Goal: Task Accomplishment & Management: Manage account settings

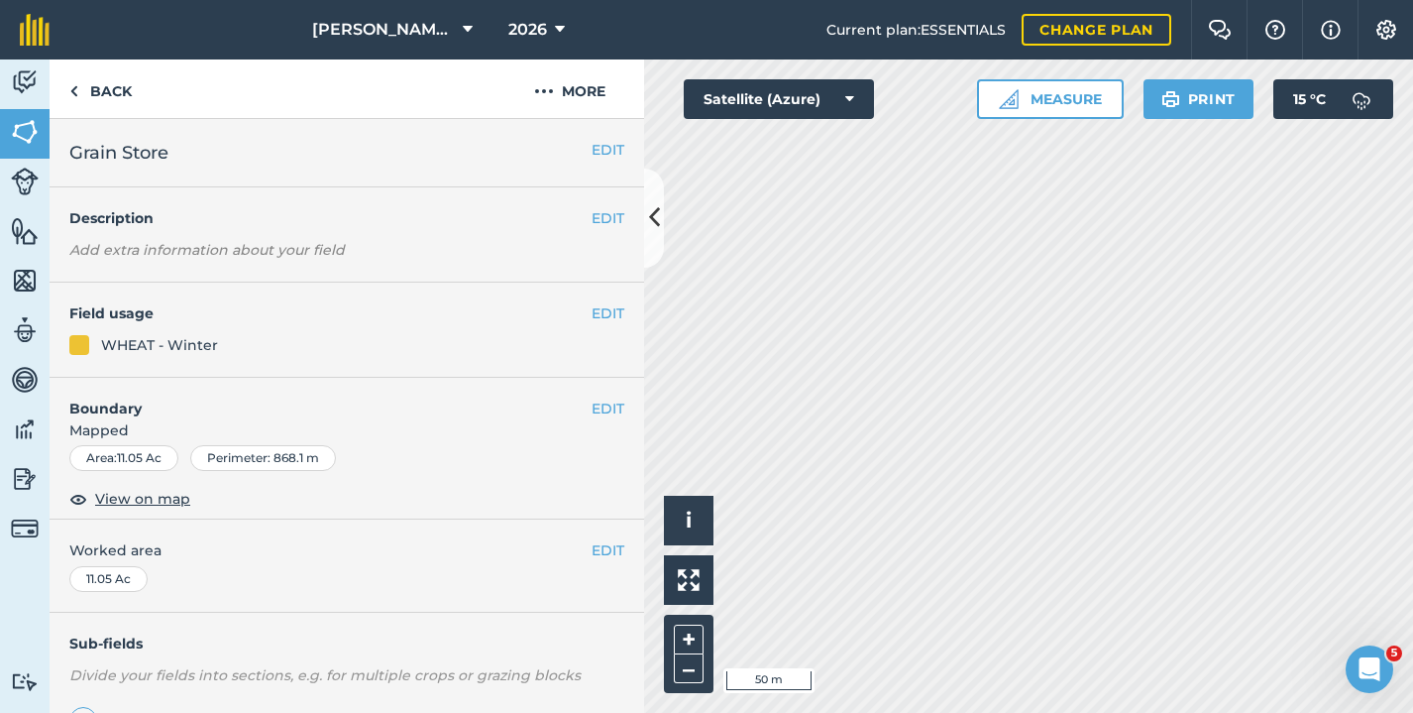
click at [592, 402] on button "EDIT" at bounding box center [608, 408] width 33 height 22
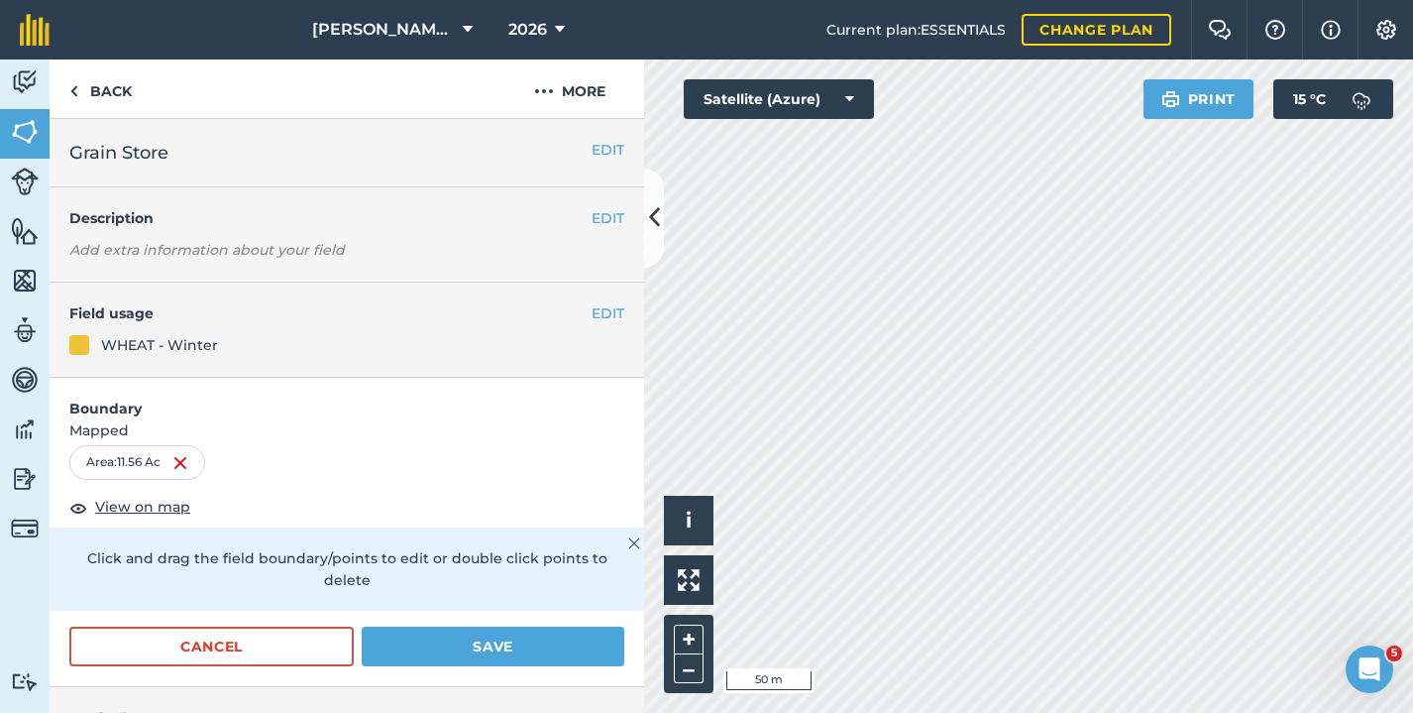
click at [473, 644] on button "Save" at bounding box center [493, 646] width 263 height 40
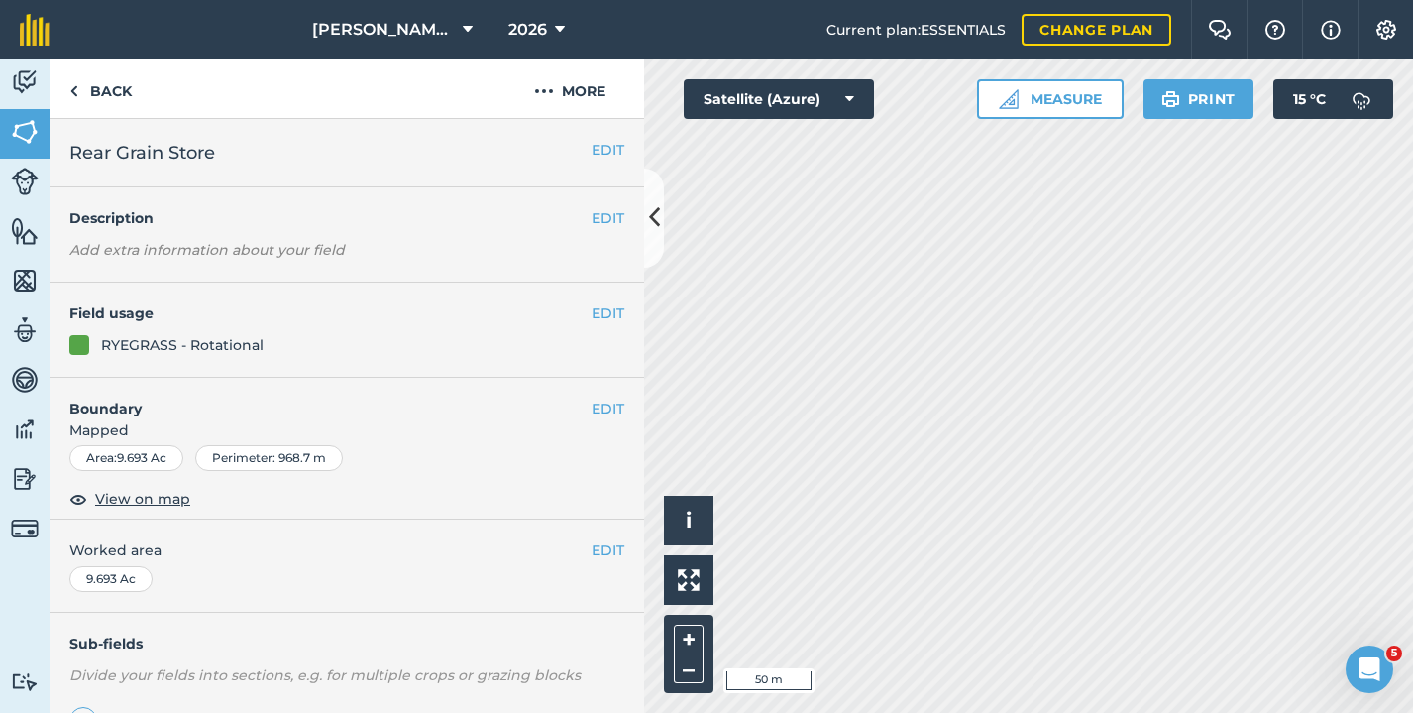
click at [592, 406] on button "EDIT" at bounding box center [608, 408] width 33 height 22
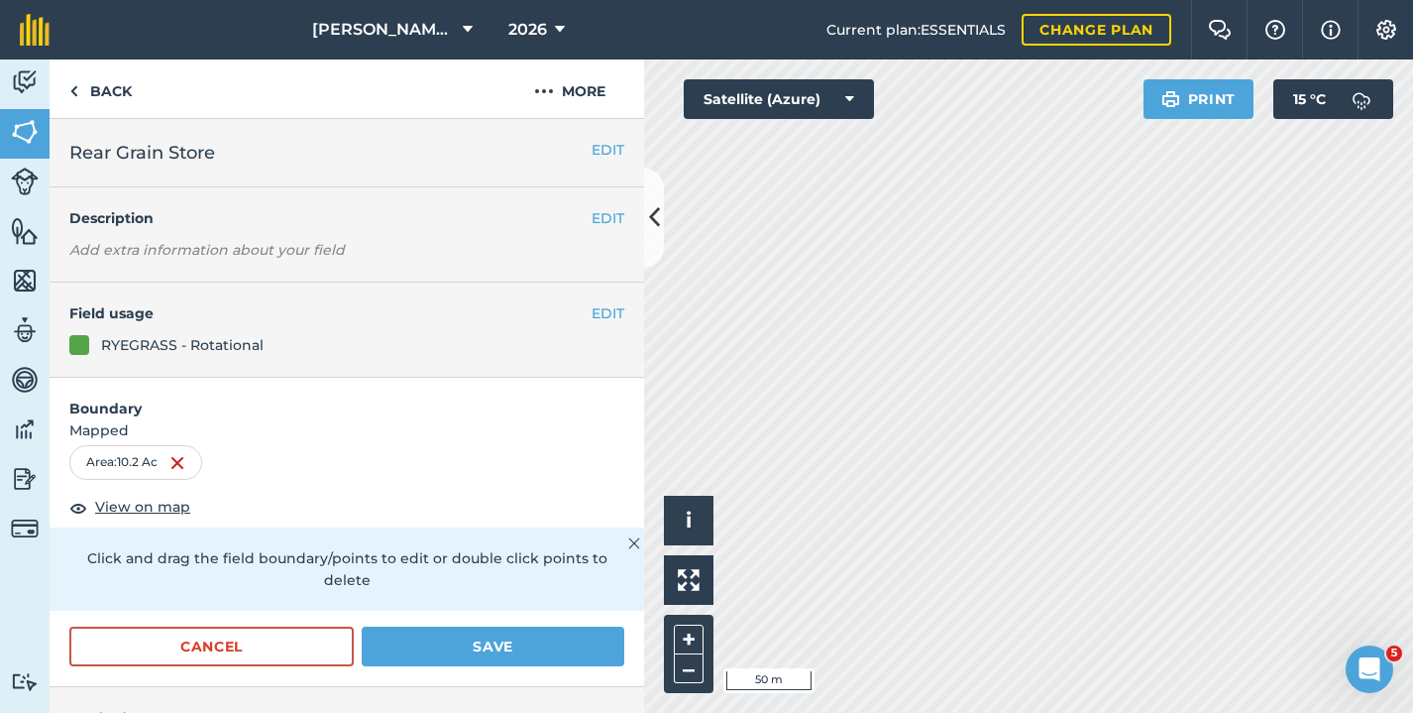
click at [516, 637] on button "Save" at bounding box center [493, 646] width 263 height 40
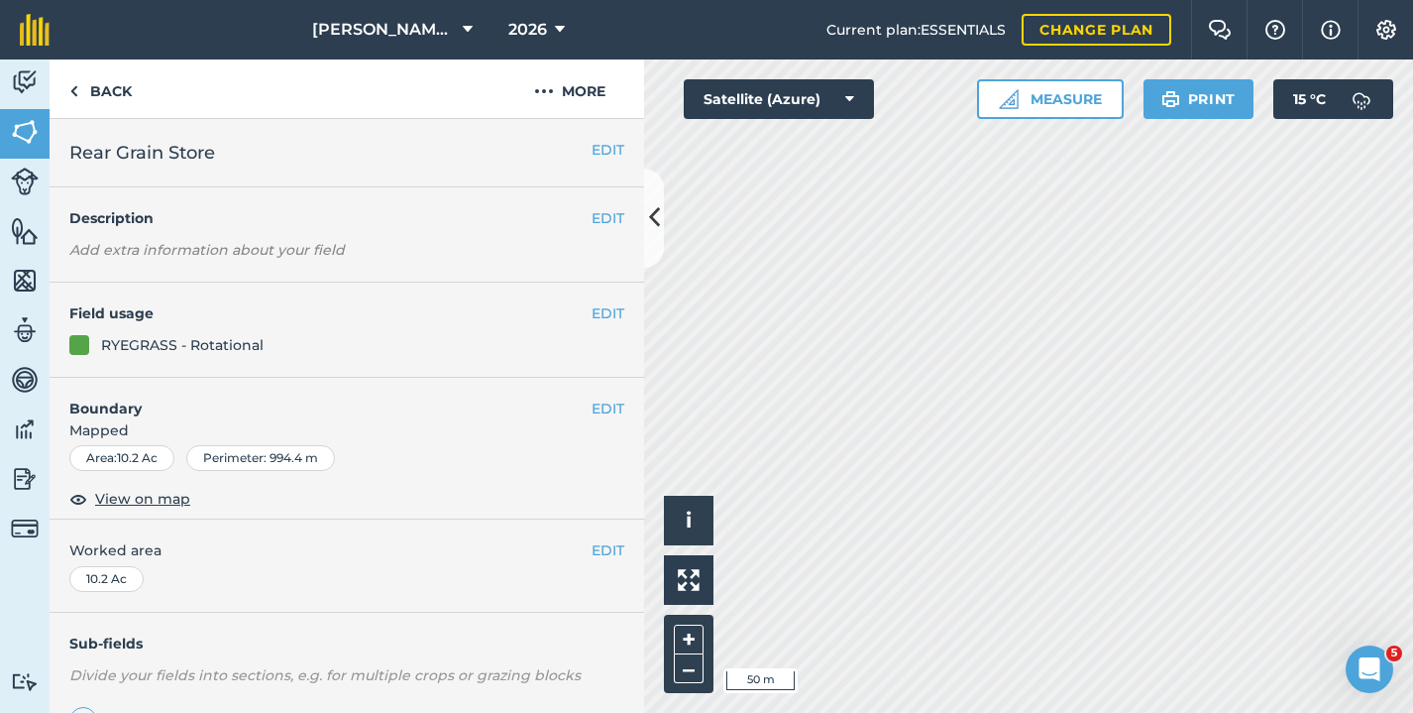
click at [20, 221] on img at bounding box center [25, 231] width 28 height 30
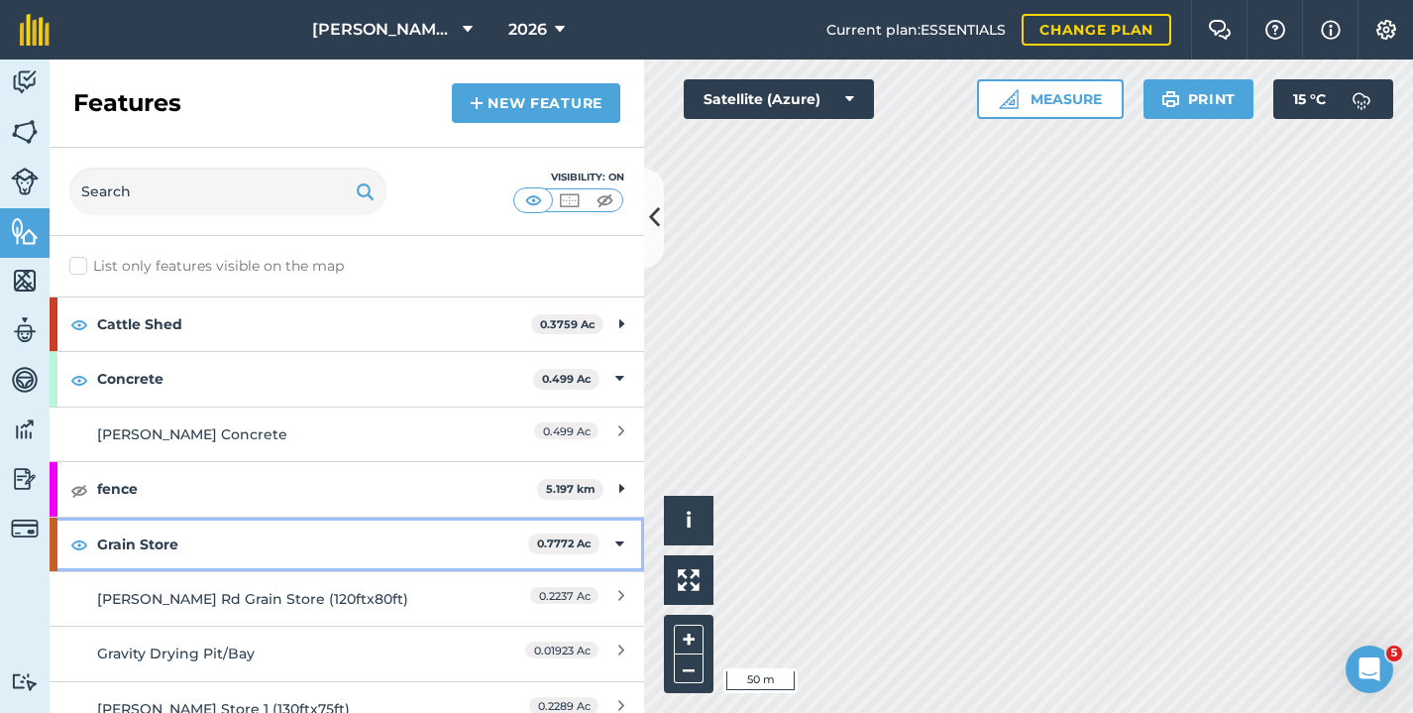
click at [616, 550] on icon at bounding box center [620, 544] width 9 height 22
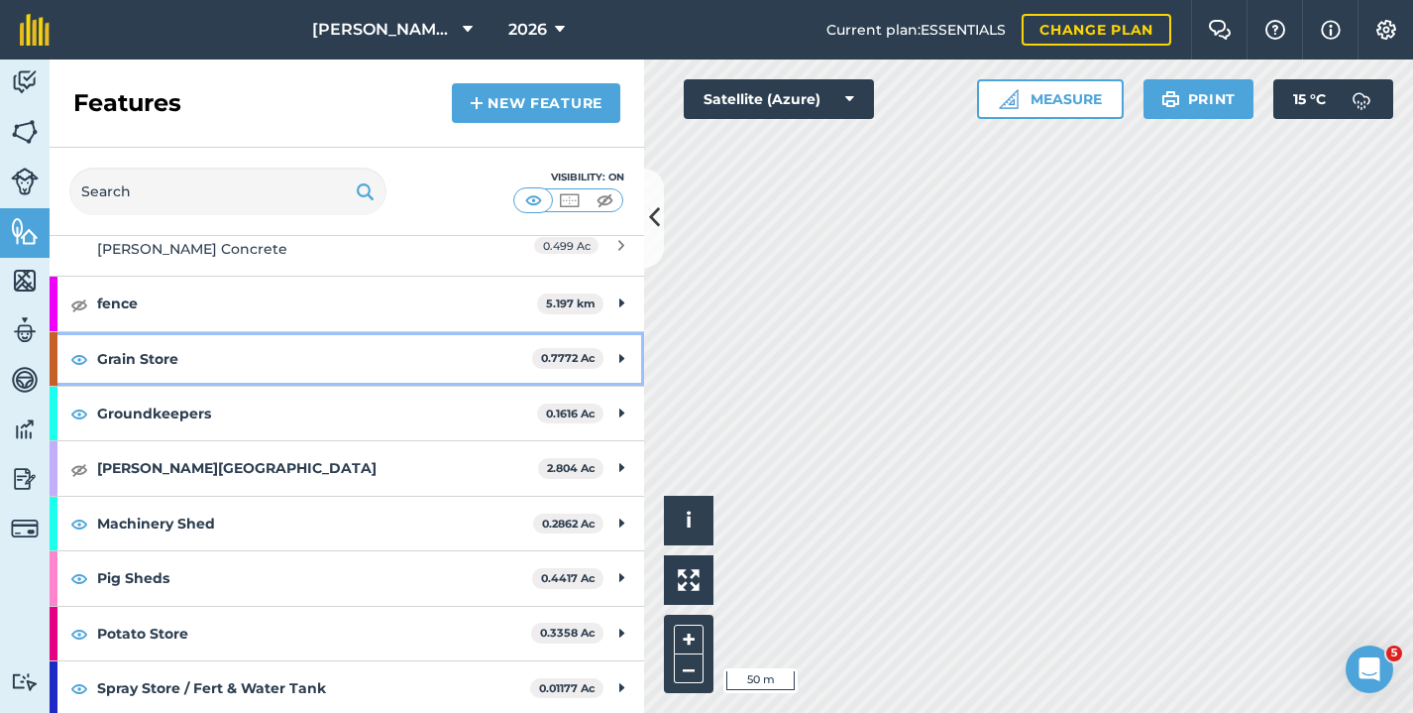
scroll to position [183, 0]
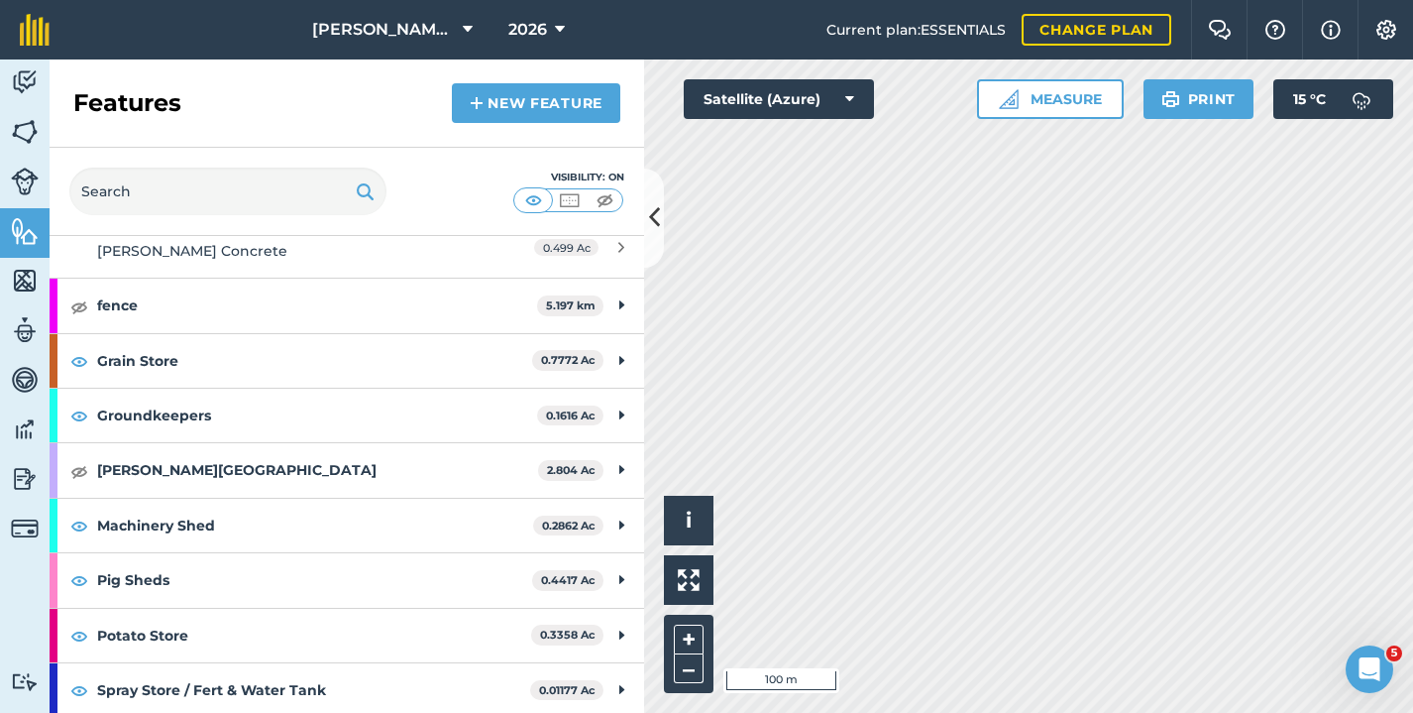
click at [35, 140] on img at bounding box center [25, 132] width 28 height 30
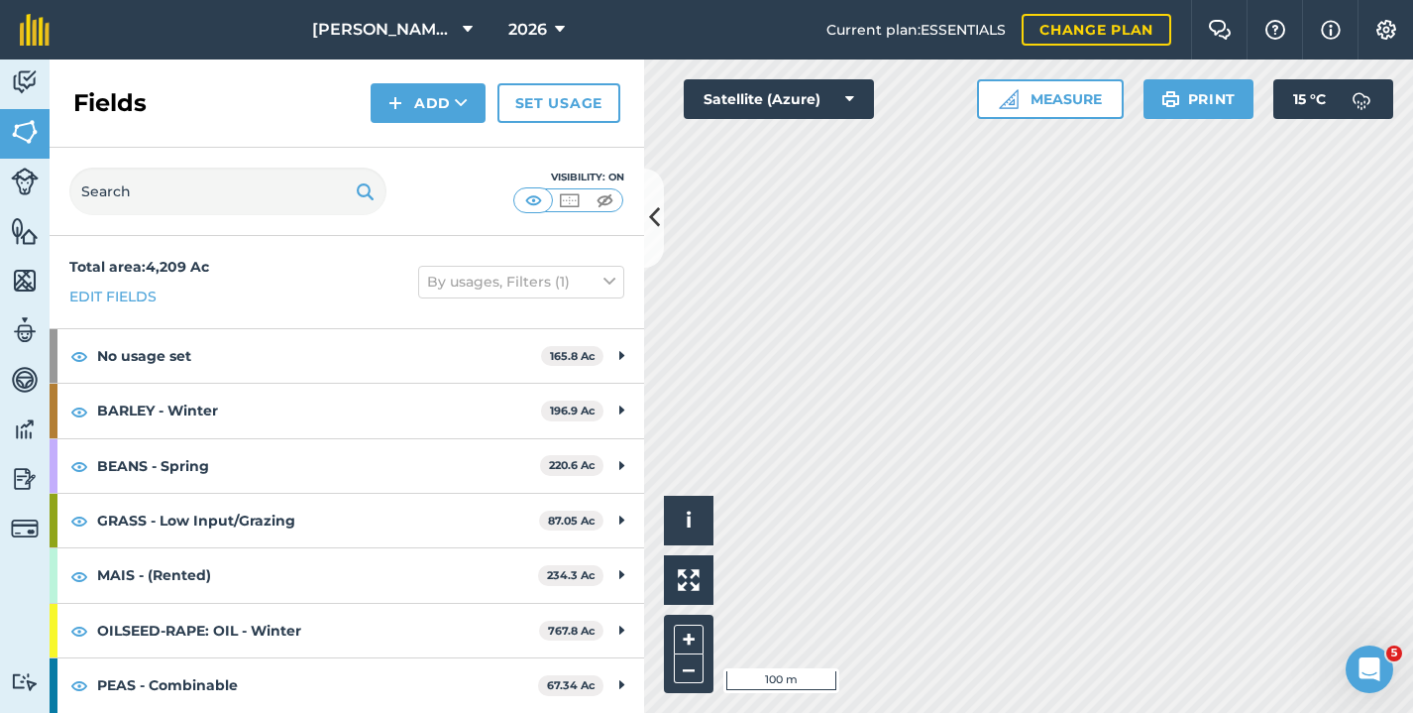
click at [490, 349] on div "Activity Fields Livestock Features Maps Team Vehicles Data Reporting Billing Tu…" at bounding box center [706, 385] width 1413 height 653
click at [459, 104] on icon at bounding box center [461, 103] width 13 height 20
click at [421, 150] on link "Draw" at bounding box center [428, 148] width 109 height 44
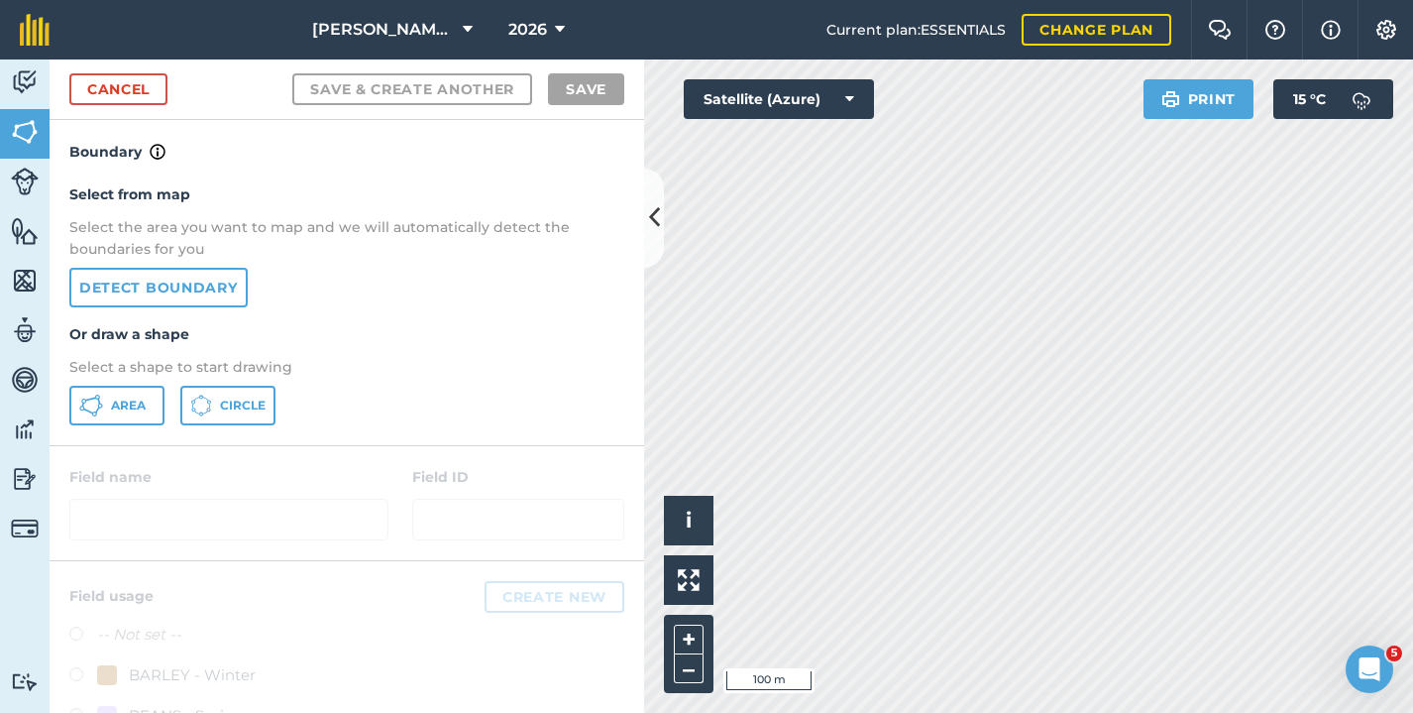
click at [130, 382] on div "Select from map Select the area you want to map and we will automatically detec…" at bounding box center [347, 305] width 595 height 282
click at [125, 394] on button "Area" at bounding box center [116, 406] width 95 height 40
click at [1051, 39] on div "[PERSON_NAME] Farm Partnership 2026 Current plan : ESSENTIALS Change plan Farm …" at bounding box center [706, 356] width 1413 height 713
click at [966, 0] on html "[PERSON_NAME] Farm Partnership 2026 Current plan : ESSENTIALS Change plan Farm …" at bounding box center [706, 356] width 1413 height 713
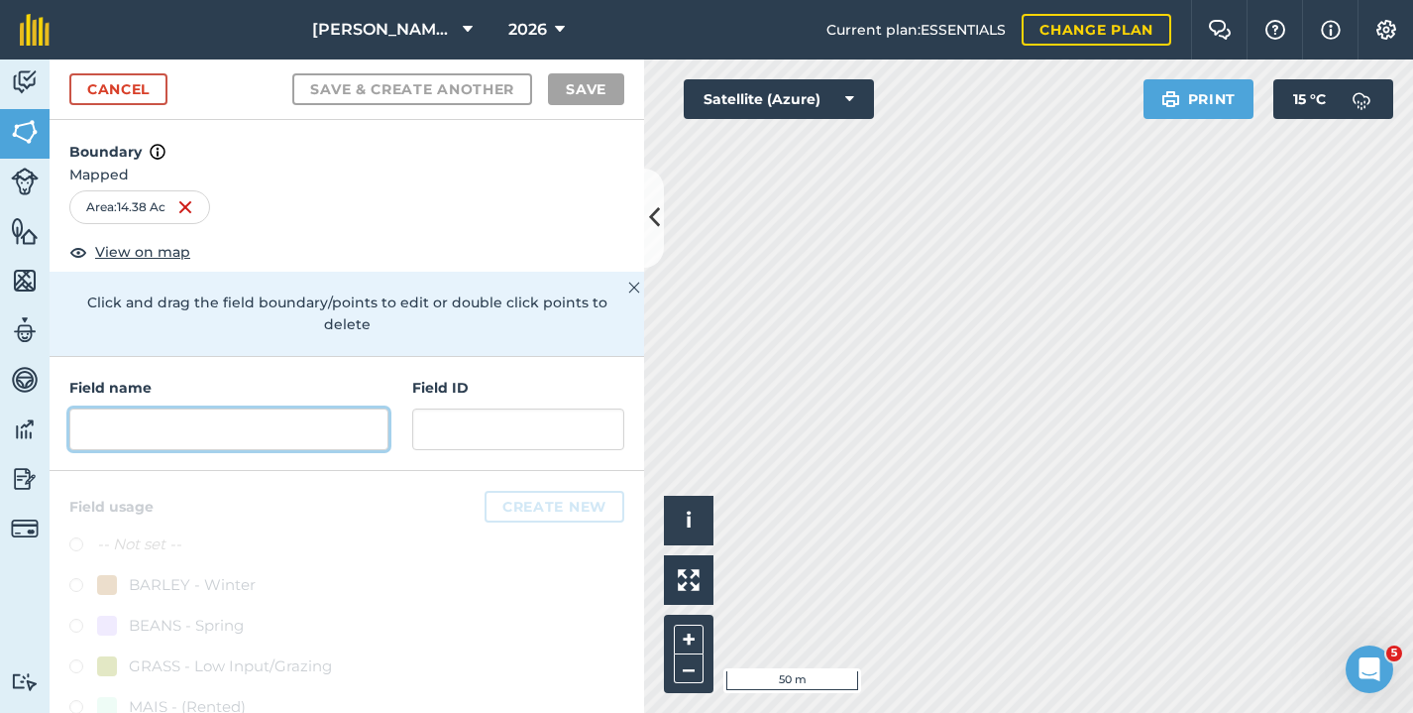
click at [287, 429] on input "text" at bounding box center [228, 429] width 319 height 42
click at [281, 434] on input "text" at bounding box center [228, 429] width 319 height 42
type input "B"
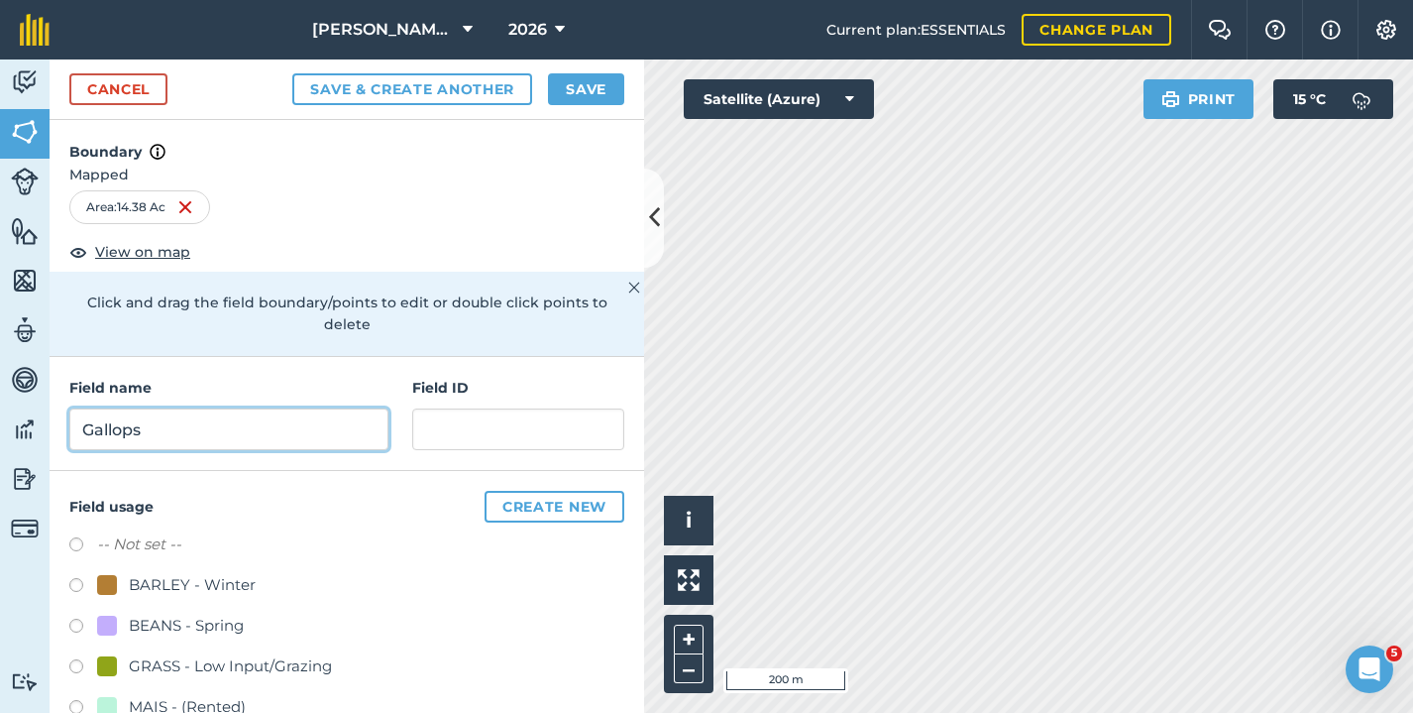
click at [85, 416] on input "Gallops" at bounding box center [228, 429] width 319 height 42
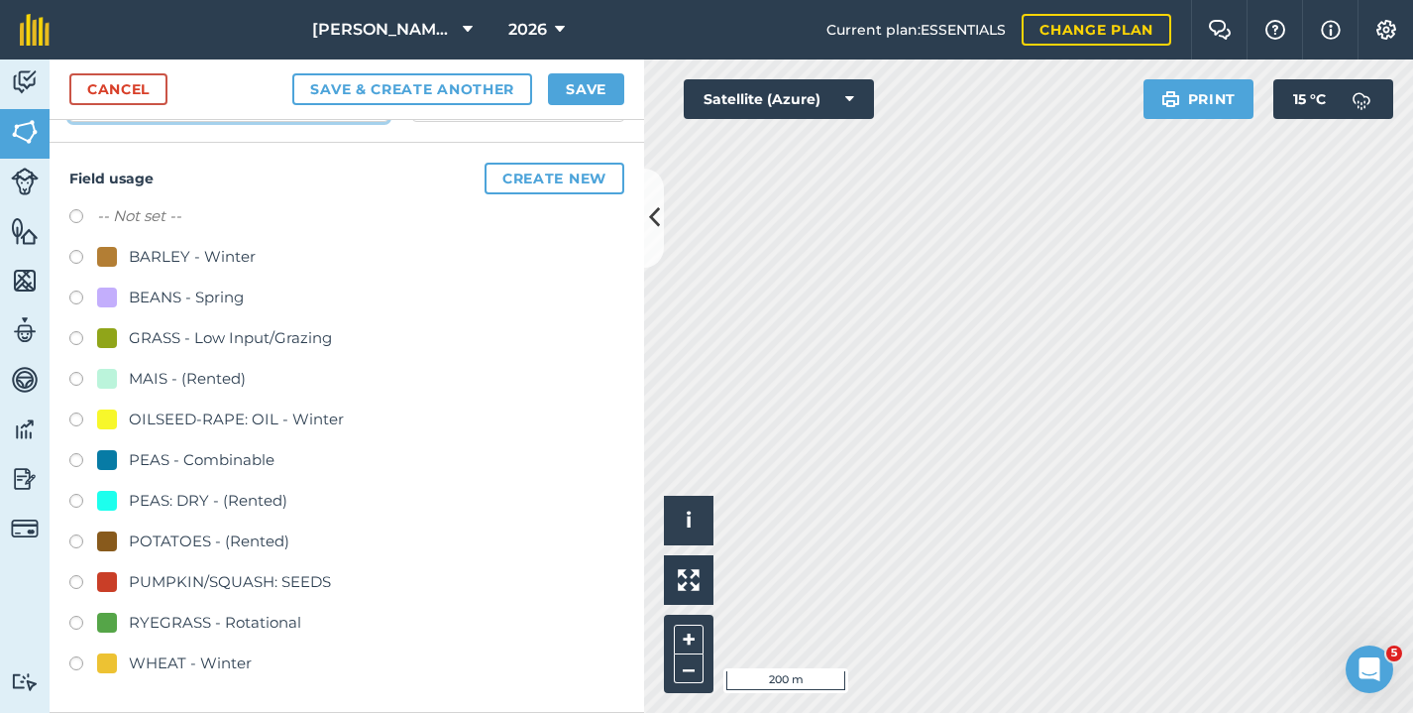
scroll to position [327, 0]
type input "Opposite Gallops"
click at [77, 663] on label at bounding box center [83, 667] width 28 height 20
radio input "true"
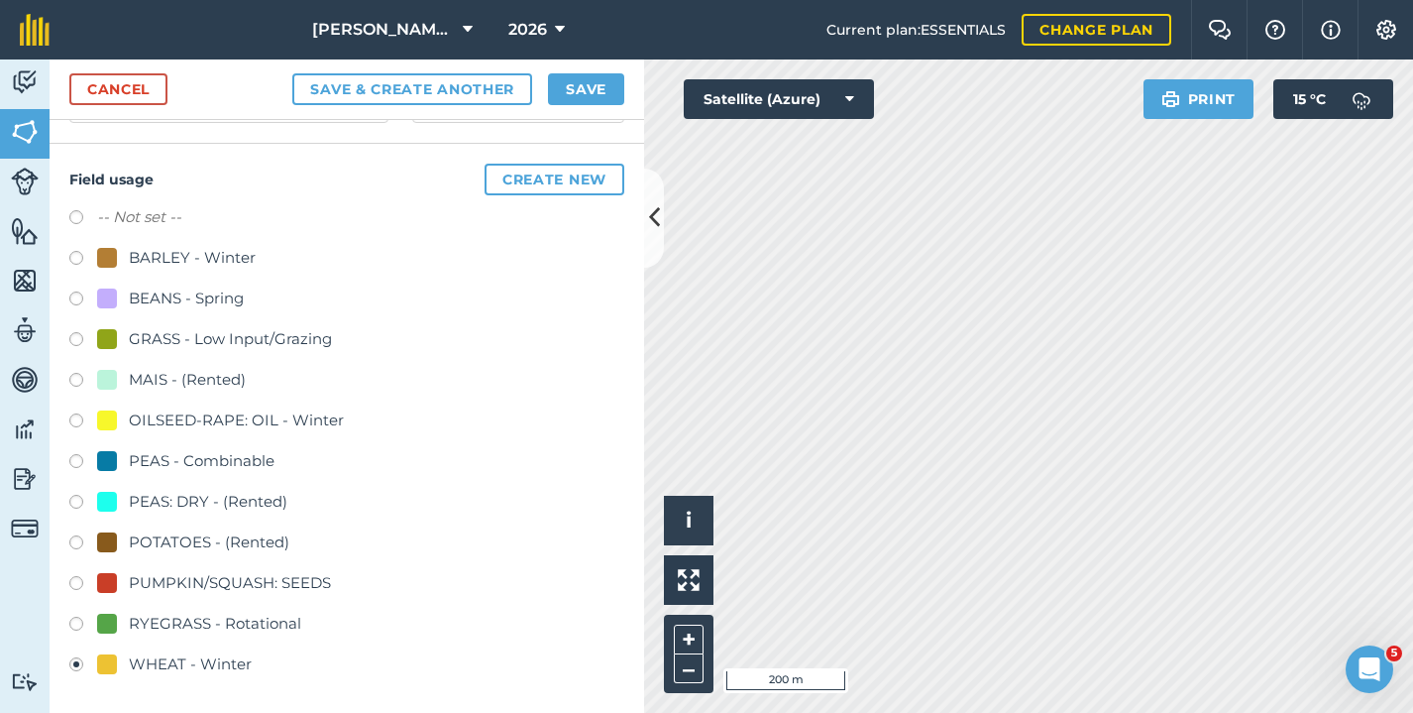
click at [579, 87] on button "Save" at bounding box center [586, 89] width 76 height 32
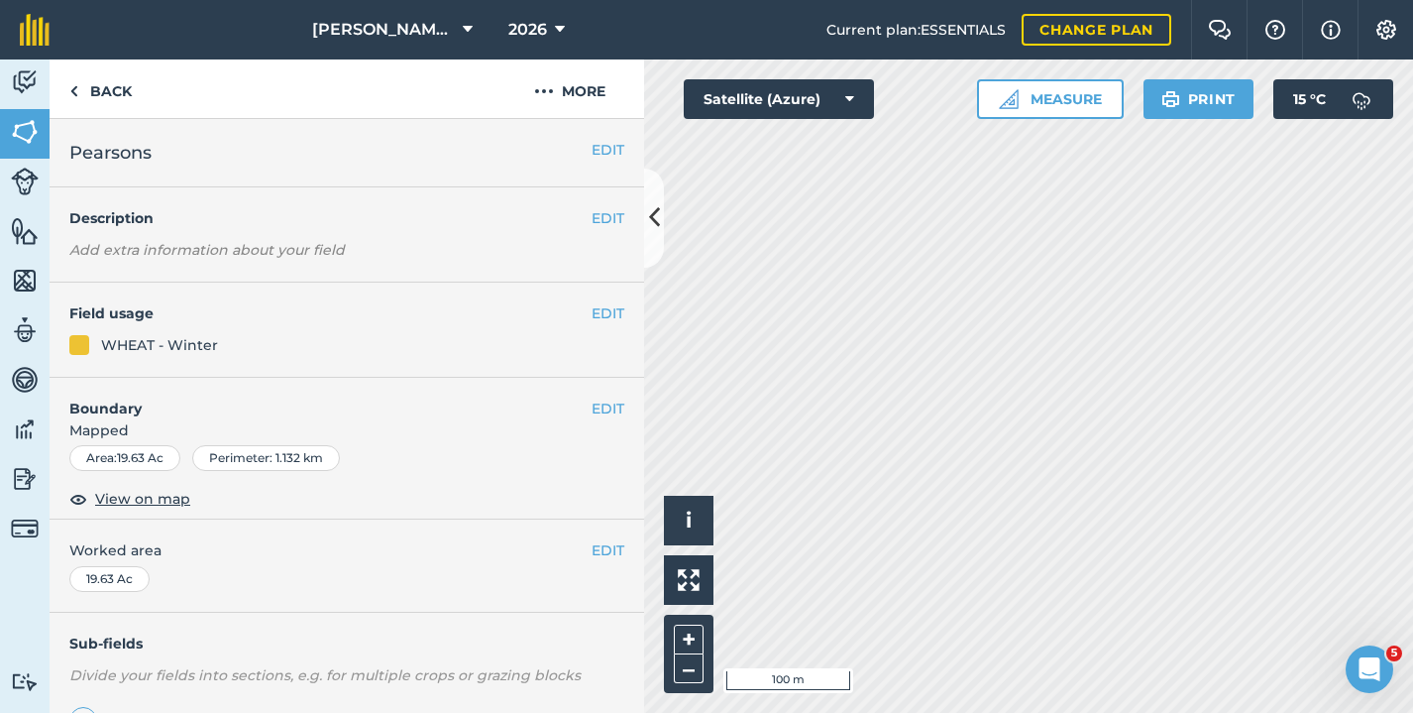
click at [598, 403] on button "EDIT" at bounding box center [608, 408] width 33 height 22
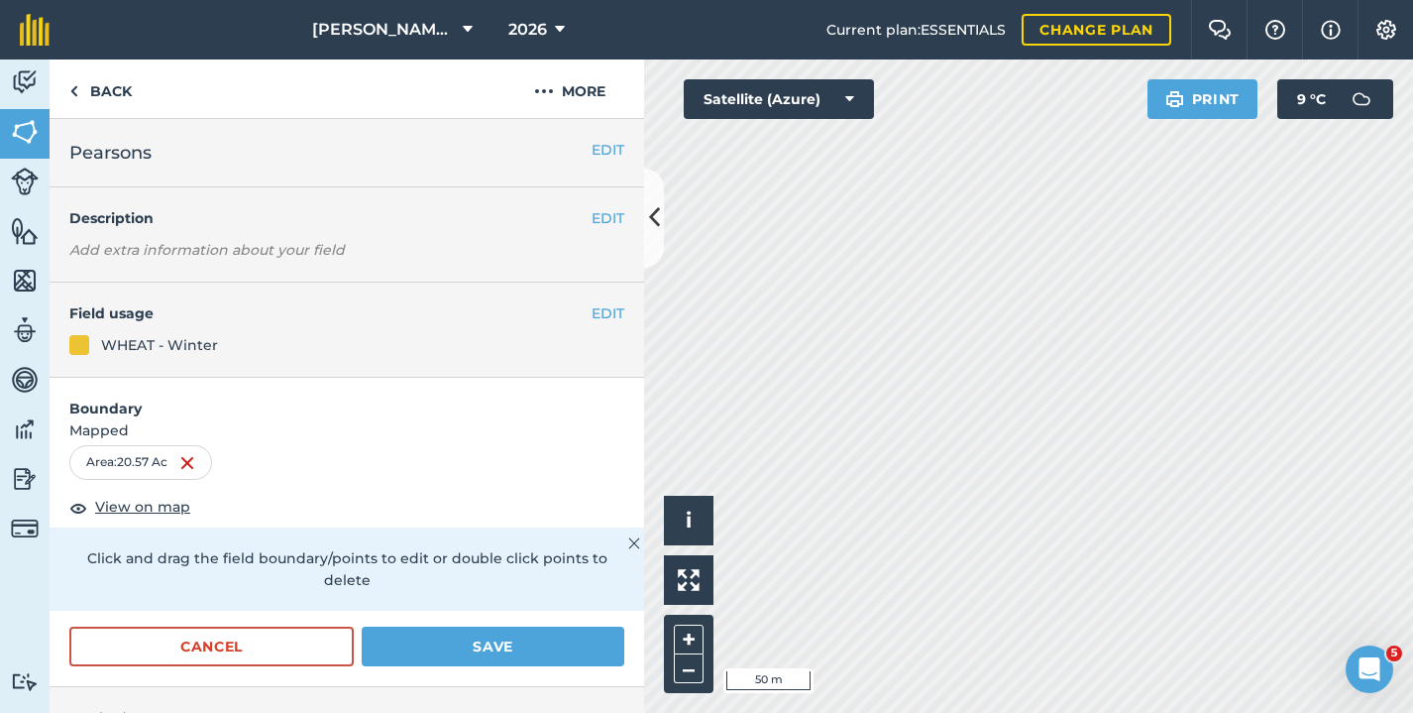
click at [649, 217] on icon at bounding box center [654, 217] width 11 height 35
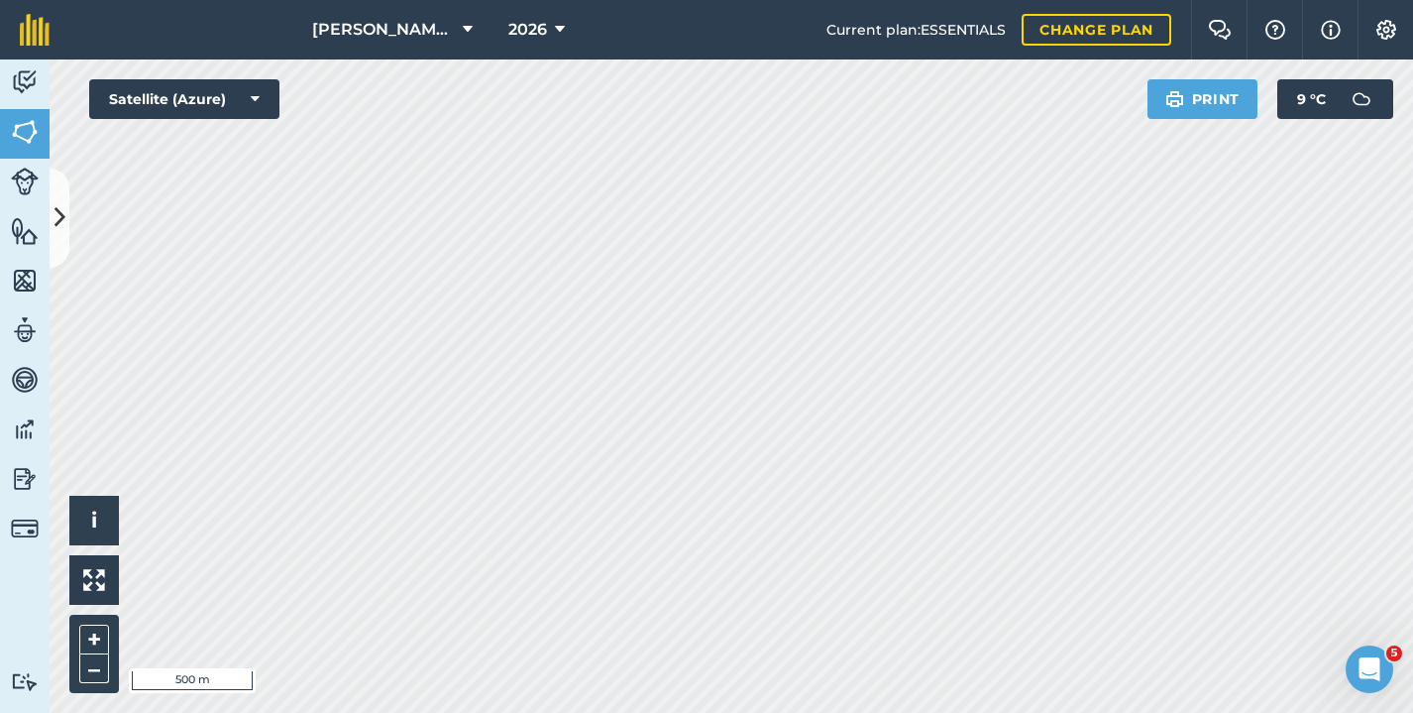
click at [55, 219] on icon at bounding box center [60, 217] width 11 height 35
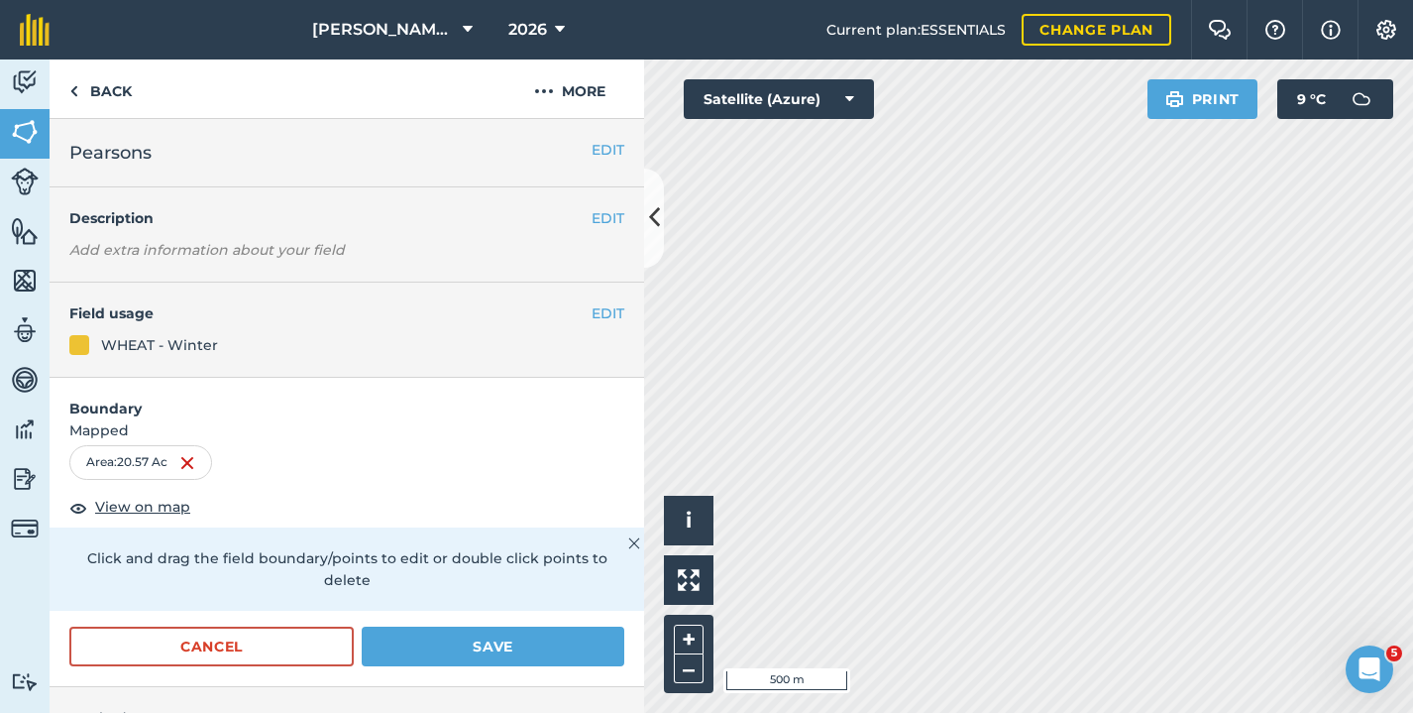
click at [484, 642] on button "Save" at bounding box center [493, 646] width 263 height 40
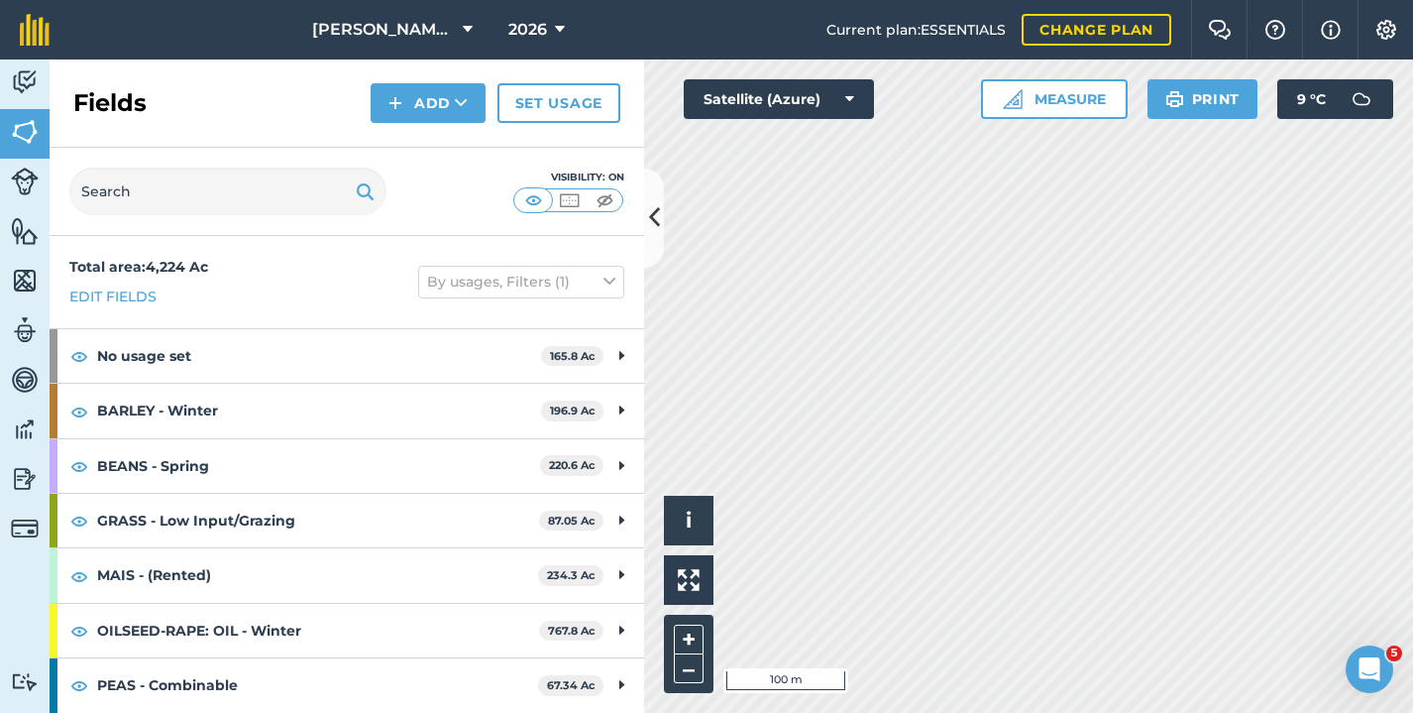
click at [660, 219] on button at bounding box center [654, 218] width 20 height 99
